Goal: Task Accomplishment & Management: Use online tool/utility

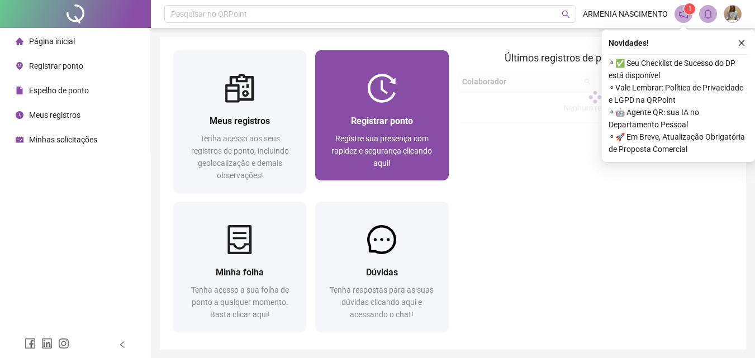
click at [388, 93] on img at bounding box center [381, 88] width 29 height 29
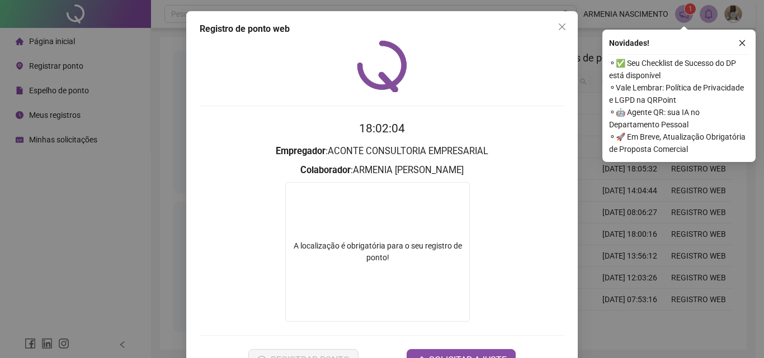
scroll to position [38, 0]
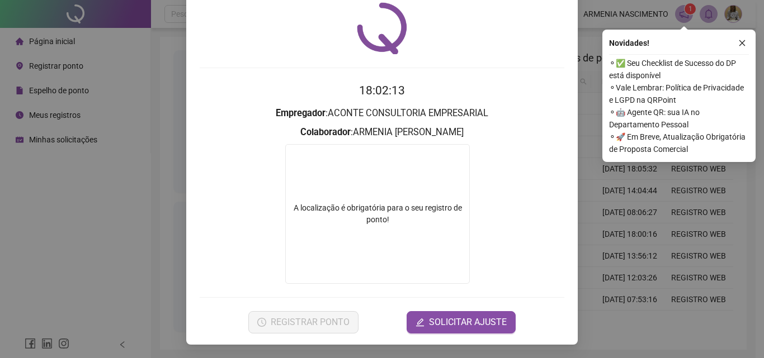
click at [250, 201] on form "A localização é obrigatória para o seu registro de ponto!" at bounding box center [382, 214] width 365 height 140
click at [581, 45] on div "Registro de ponto web 18:02:15 Empregador : ACONTE CONSULTORIA EMPRESARIAL Cola…" at bounding box center [382, 179] width 764 height 358
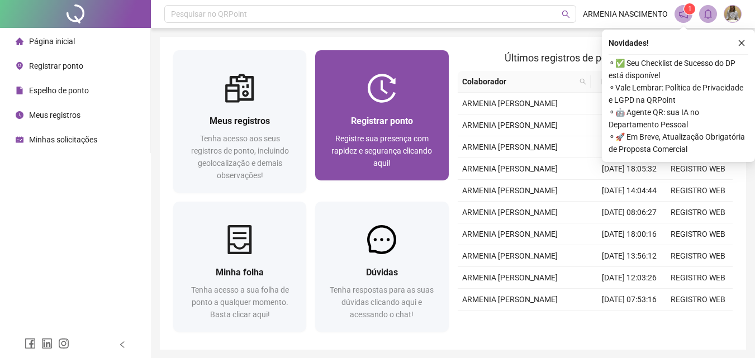
click at [355, 103] on div "Registrar ponto Registre sua presença com rapidez e segurança clicando aqui!" at bounding box center [381, 142] width 133 height 78
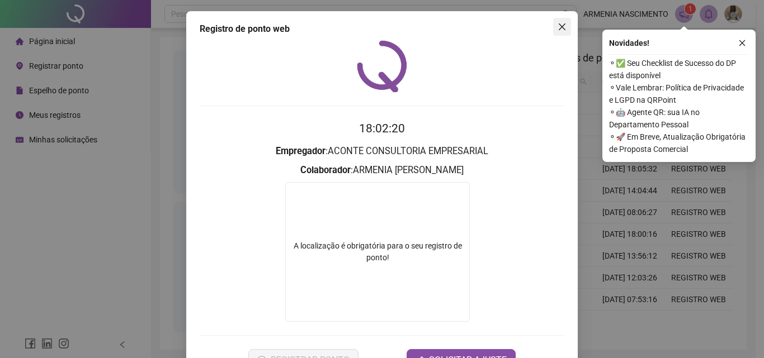
click at [557, 27] on icon "close" at bounding box center [561, 26] width 9 height 9
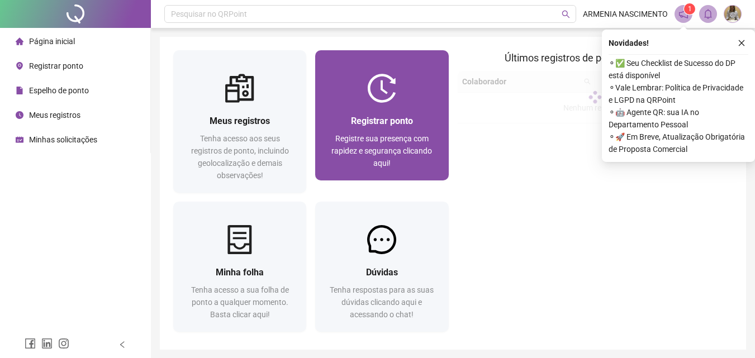
click at [368, 152] on span "Registre sua presença com rapidez e segurança clicando aqui!" at bounding box center [382, 151] width 101 height 34
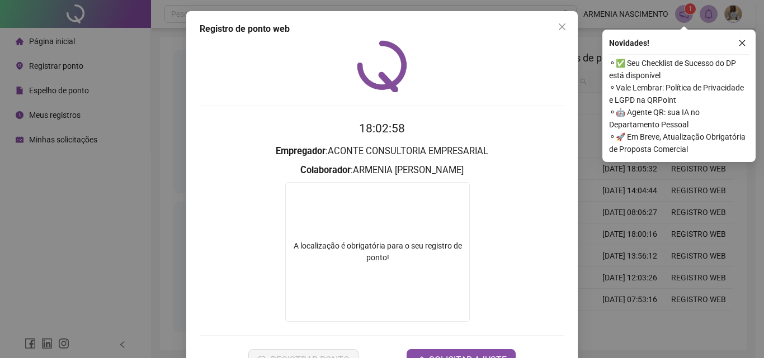
scroll to position [38, 0]
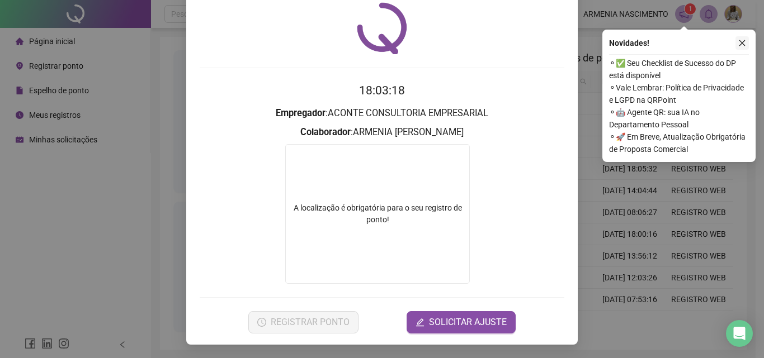
click at [747, 46] on button "button" at bounding box center [741, 42] width 13 height 13
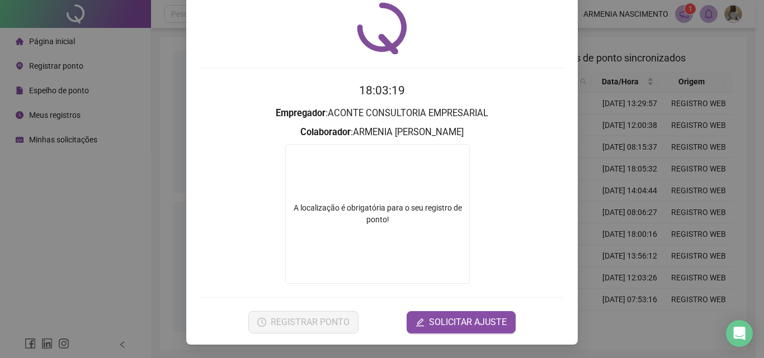
click at [554, 49] on div at bounding box center [382, 28] width 365 height 52
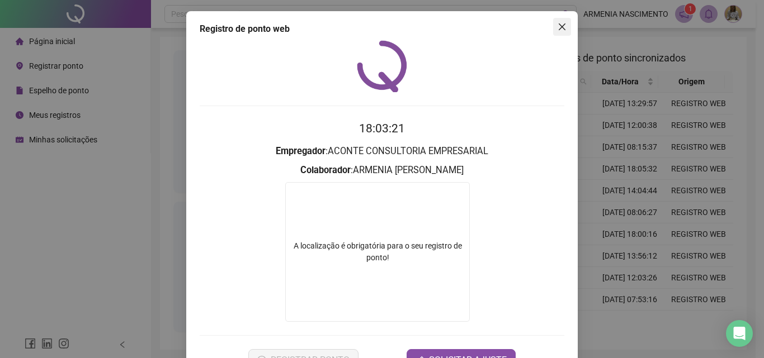
click at [557, 28] on icon "close" at bounding box center [561, 26] width 9 height 9
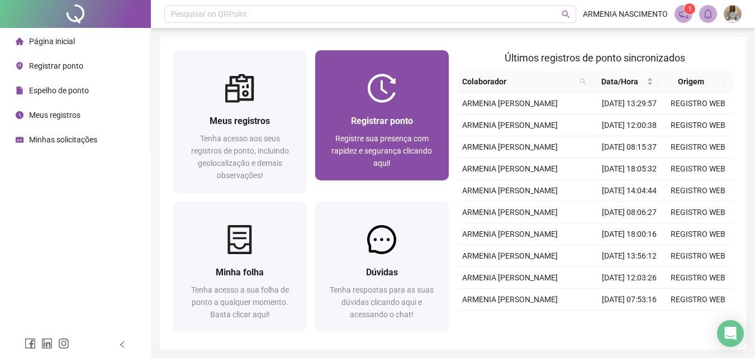
click at [375, 124] on span "Registrar ponto" at bounding box center [382, 121] width 62 height 11
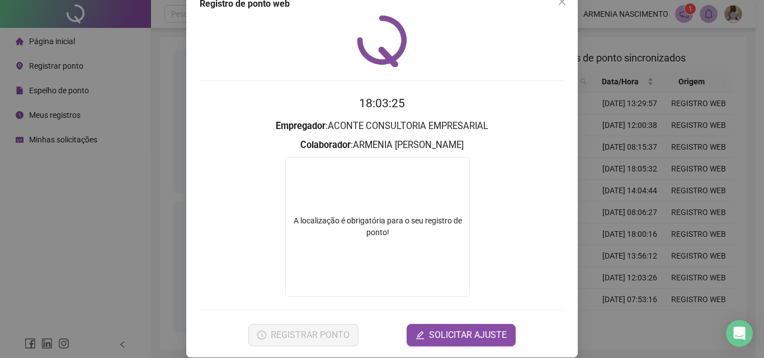
scroll to position [38, 0]
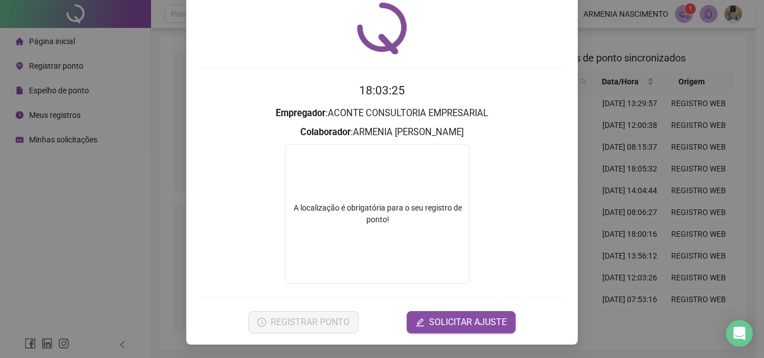
click at [299, 236] on div "A localização é obrigatória para o seu registro de ponto!" at bounding box center [377, 214] width 185 height 140
click at [247, 227] on form "A localização é obrigatória para o seu registro de ponto!" at bounding box center [382, 214] width 365 height 140
click at [341, 240] on div "A localização é obrigatória para o seu registro de ponto!" at bounding box center [377, 214] width 185 height 140
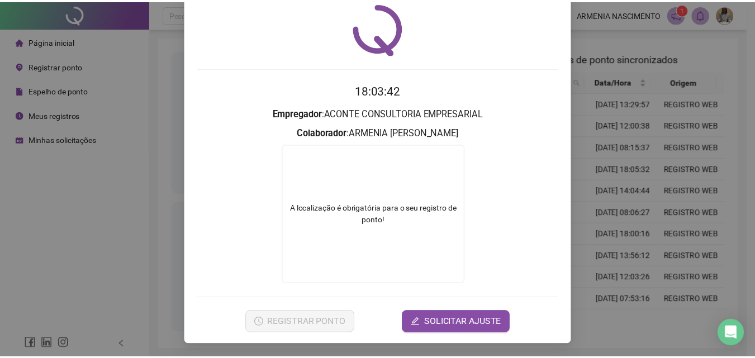
scroll to position [0, 0]
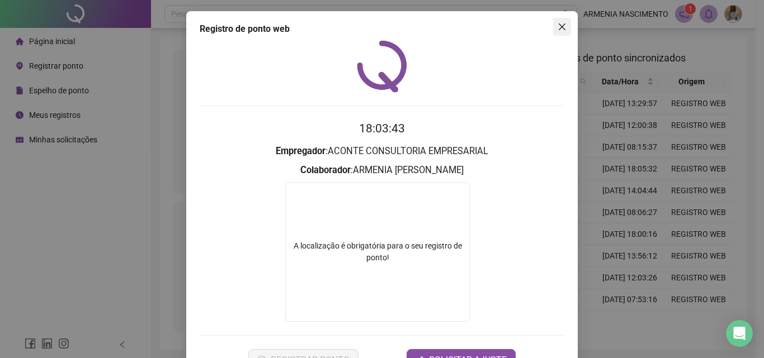
click at [559, 26] on icon "close" at bounding box center [562, 26] width 7 height 7
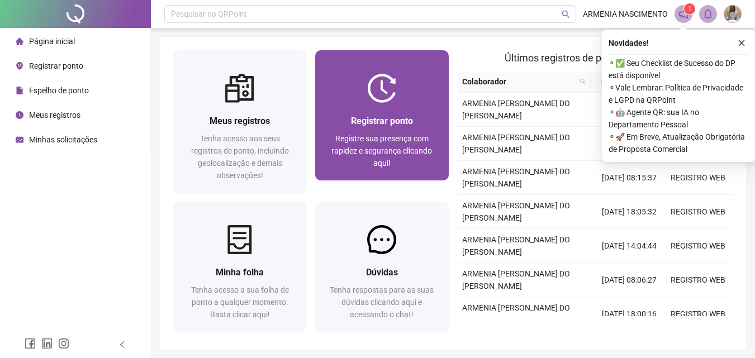
click at [344, 106] on div "Registrar ponto Registre sua presença com rapidez e segurança clicando aqui!" at bounding box center [381, 142] width 133 height 78
click at [348, 103] on div "Registrar ponto Registre sua presença com rapidez e segurança clicando aqui!" at bounding box center [381, 142] width 133 height 78
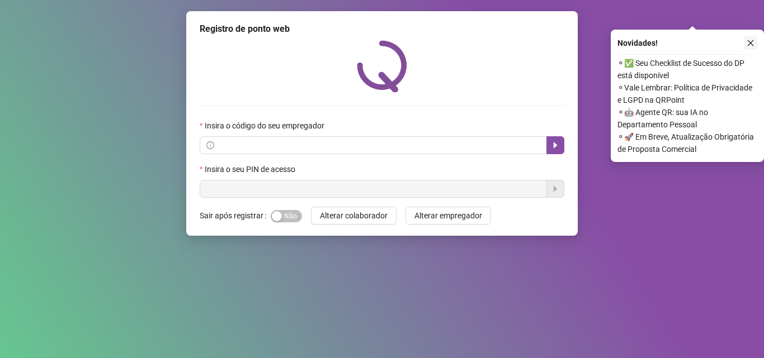
drag, startPoint x: 751, startPoint y: 44, endPoint x: 597, endPoint y: 63, distance: 154.9
click at [751, 46] on icon "close" at bounding box center [750, 43] width 8 height 8
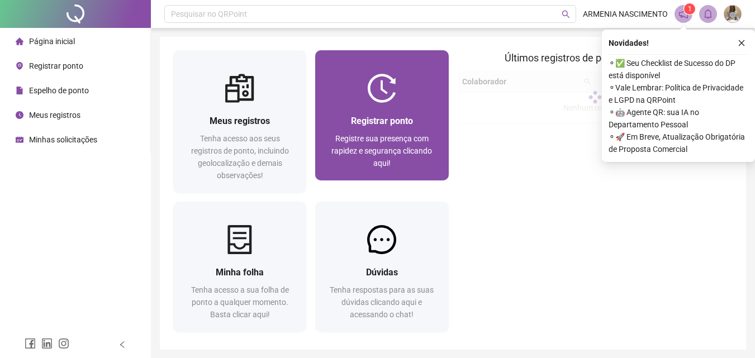
click at [360, 121] on span "Registrar ponto" at bounding box center [382, 121] width 62 height 11
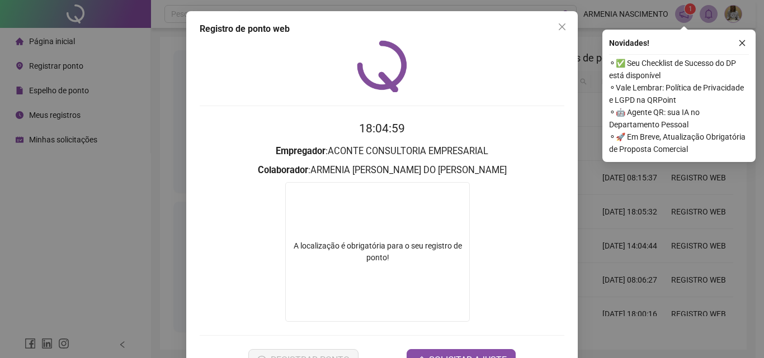
click at [490, 88] on div at bounding box center [382, 66] width 365 height 52
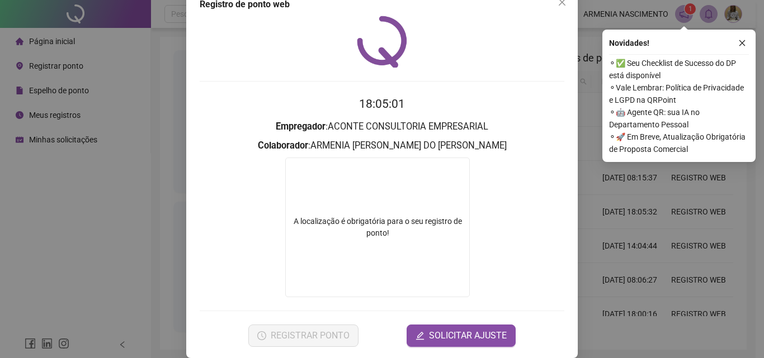
scroll to position [38, 0]
